Goal: Task Accomplishment & Management: Manage account settings

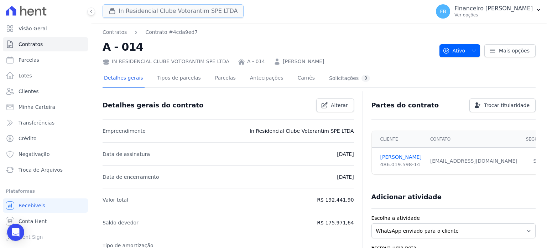
click at [131, 9] on button "In Residencial Clube Votorantim SPE LTDA" at bounding box center [173, 11] width 141 height 14
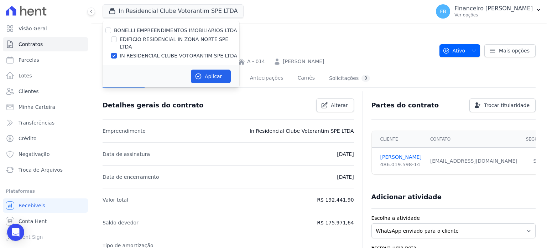
click at [156, 40] on label "EDIFICIO RESIDENCIAL IN ZONA NORTE SPE LTDA" at bounding box center [180, 43] width 120 height 15
click at [117, 40] on input "EDIFICIO RESIDENCIAL IN ZONA NORTE SPE LTDA" at bounding box center [114, 39] width 6 height 6
checkbox input "true"
click at [159, 52] on label "IN RESIDENCIAL CLUBE VOTORANTIM SPE LTDA" at bounding box center [179, 55] width 118 height 7
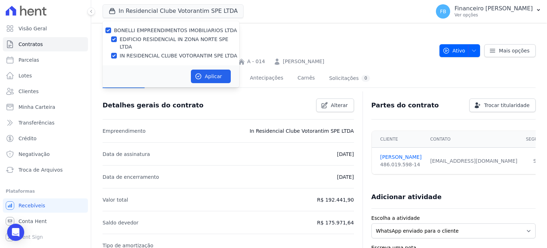
click at [117, 53] on input "IN RESIDENCIAL CLUBE VOTORANTIM SPE LTDA" at bounding box center [114, 56] width 6 height 6
checkbox input "false"
click at [209, 69] on button "Aplicar" at bounding box center [211, 76] width 40 height 14
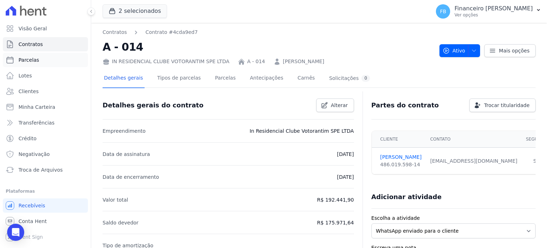
click at [51, 60] on link "Parcelas" at bounding box center [45, 60] width 85 height 14
select select
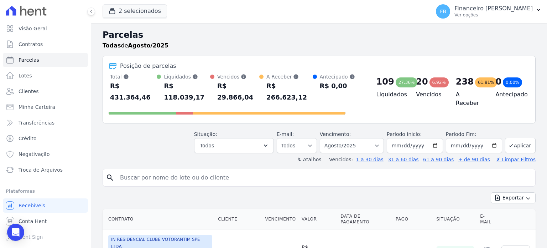
click at [202, 170] on input "search" at bounding box center [324, 177] width 417 height 14
type input "[PERSON_NAME]"
select select
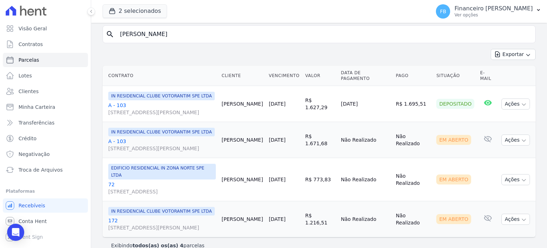
scroll to position [96, 0]
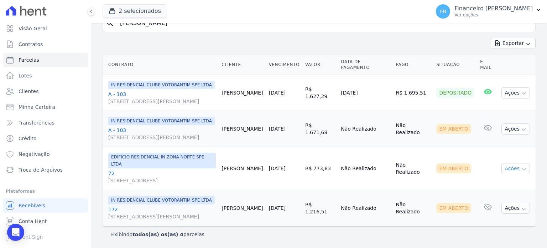
click at [521, 166] on icon "button" at bounding box center [524, 169] width 6 height 6
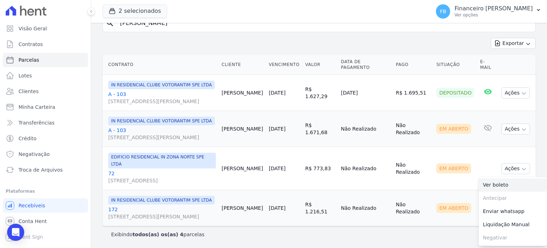
click at [500, 181] on link "Ver boleto" at bounding box center [513, 184] width 68 height 13
click at [110, 170] on link "72 [STREET_ADDRESS][PERSON_NAME]" at bounding box center [162, 177] width 108 height 14
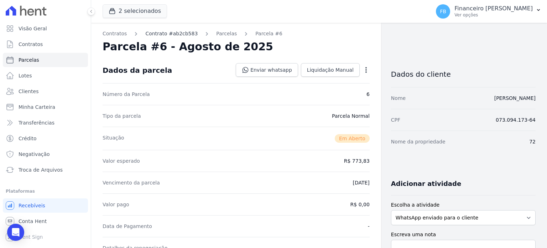
click at [169, 35] on link "Contrato #ab2cb583" at bounding box center [171, 33] width 52 height 7
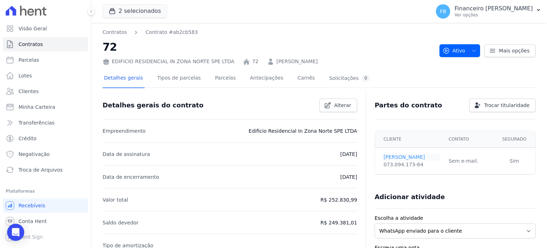
click at [405, 155] on link "[PERSON_NAME]" at bounding box center [412, 156] width 57 height 7
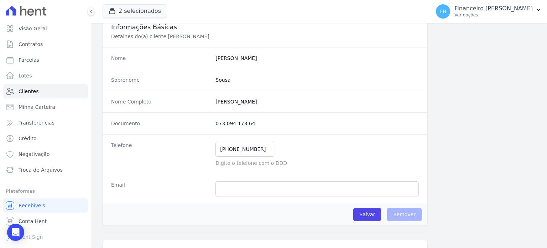
scroll to position [107, 0]
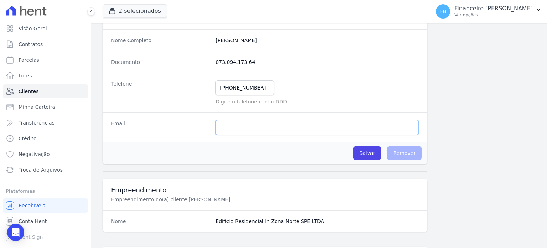
click at [259, 128] on input "email" at bounding box center [317, 127] width 203 height 15
paste input "[PERSON_NAME][EMAIL_ADDRESS][DOMAIN_NAME]"
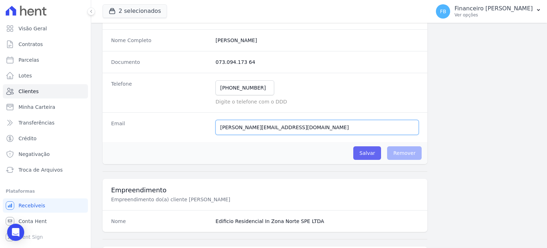
type input "[PERSON_NAME][EMAIL_ADDRESS][DOMAIN_NAME]"
click at [368, 153] on input "Salvar" at bounding box center [368, 153] width 28 height 14
drag, startPoint x: 307, startPoint y: 126, endPoint x: 28, endPoint y: 125, distance: 279.0
click at [28, 125] on div "Visão Geral Contratos [GEOGRAPHIC_DATA] Lotes Clientes Minha Carteira Transferê…" at bounding box center [273, 124] width 547 height 248
paste input "pt"
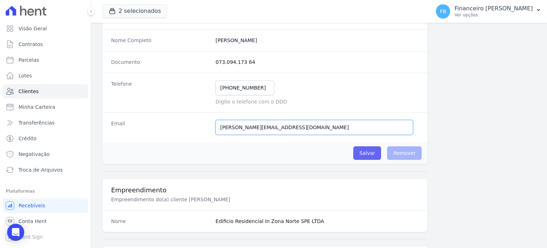
type input "[PERSON_NAME][EMAIL_ADDRESS][DOMAIN_NAME]"
click at [362, 150] on input "Salvar" at bounding box center [368, 153] width 28 height 14
